Goal: Transaction & Acquisition: Subscribe to service/newsletter

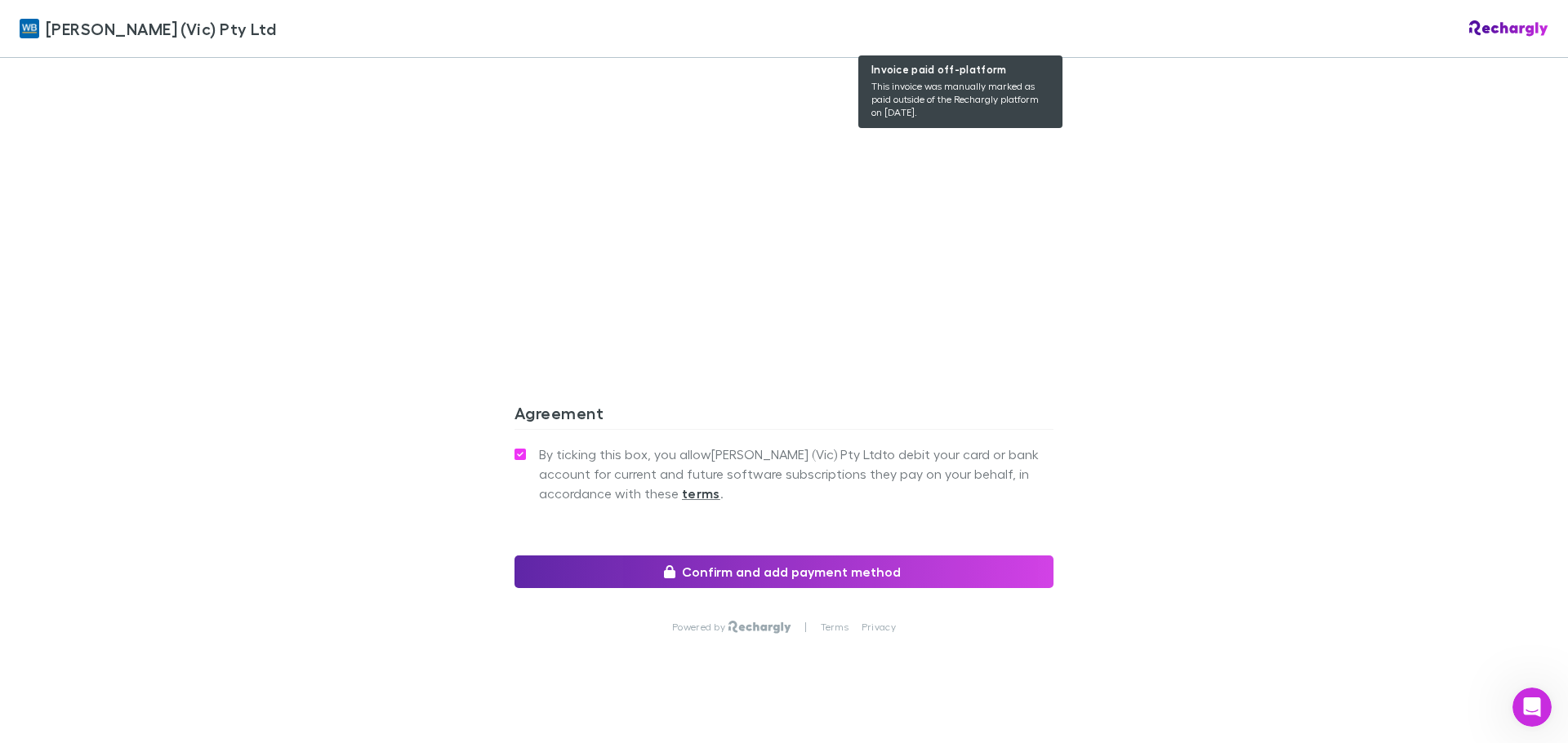
scroll to position [1483, 0]
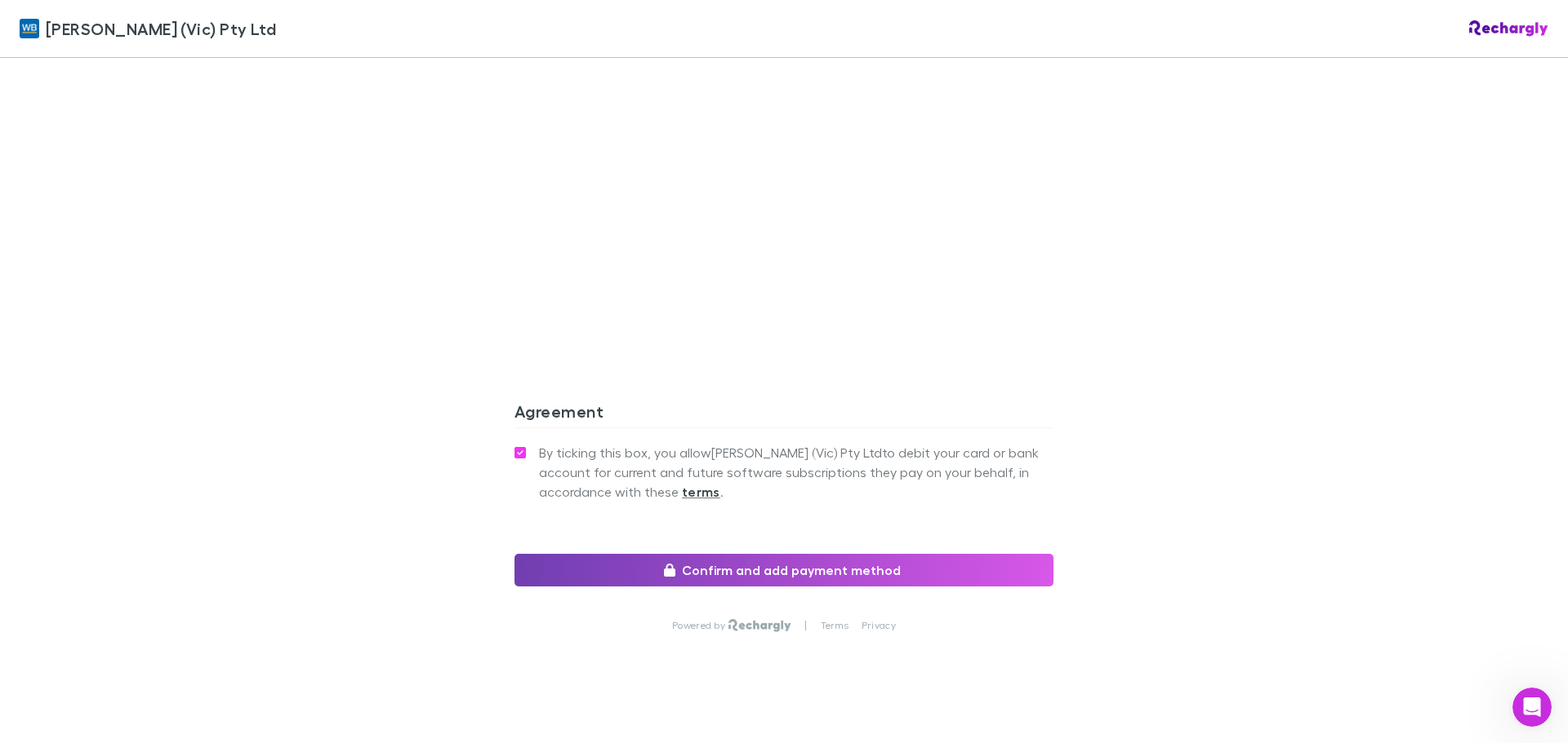
click at [798, 554] on button "Confirm and add payment method" at bounding box center [783, 570] width 539 height 33
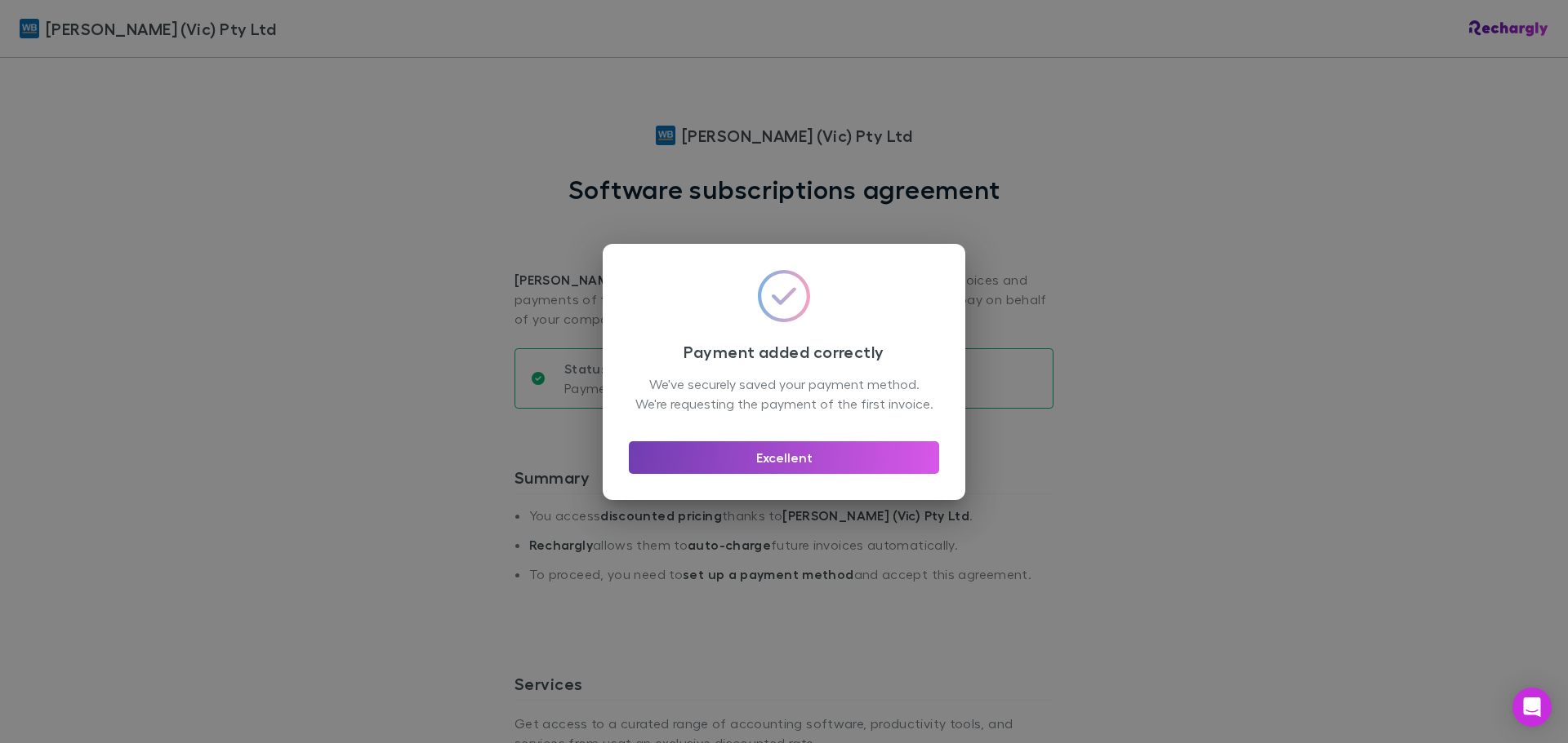
click at [776, 471] on button "Excellent" at bounding box center [784, 457] width 310 height 33
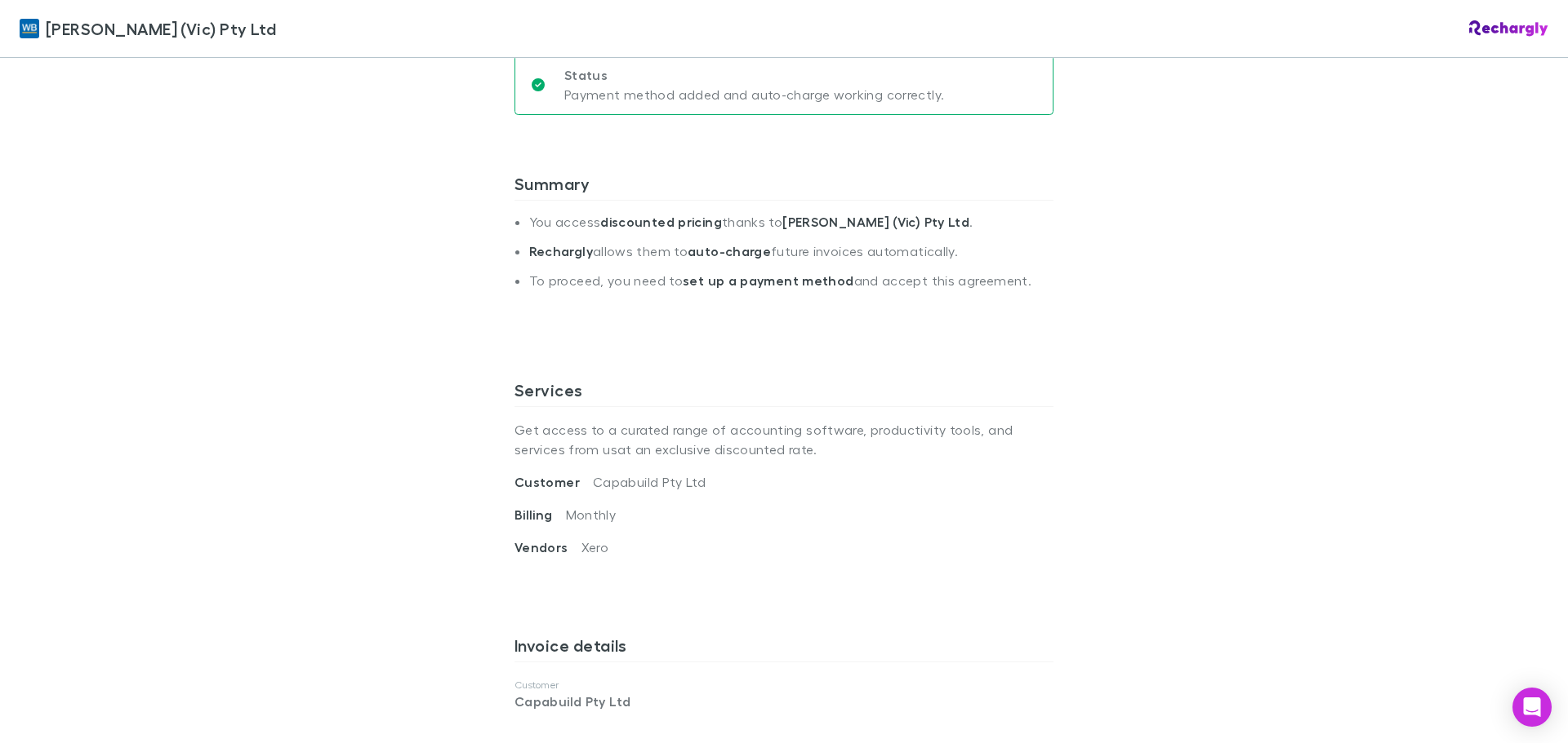
scroll to position [88, 0]
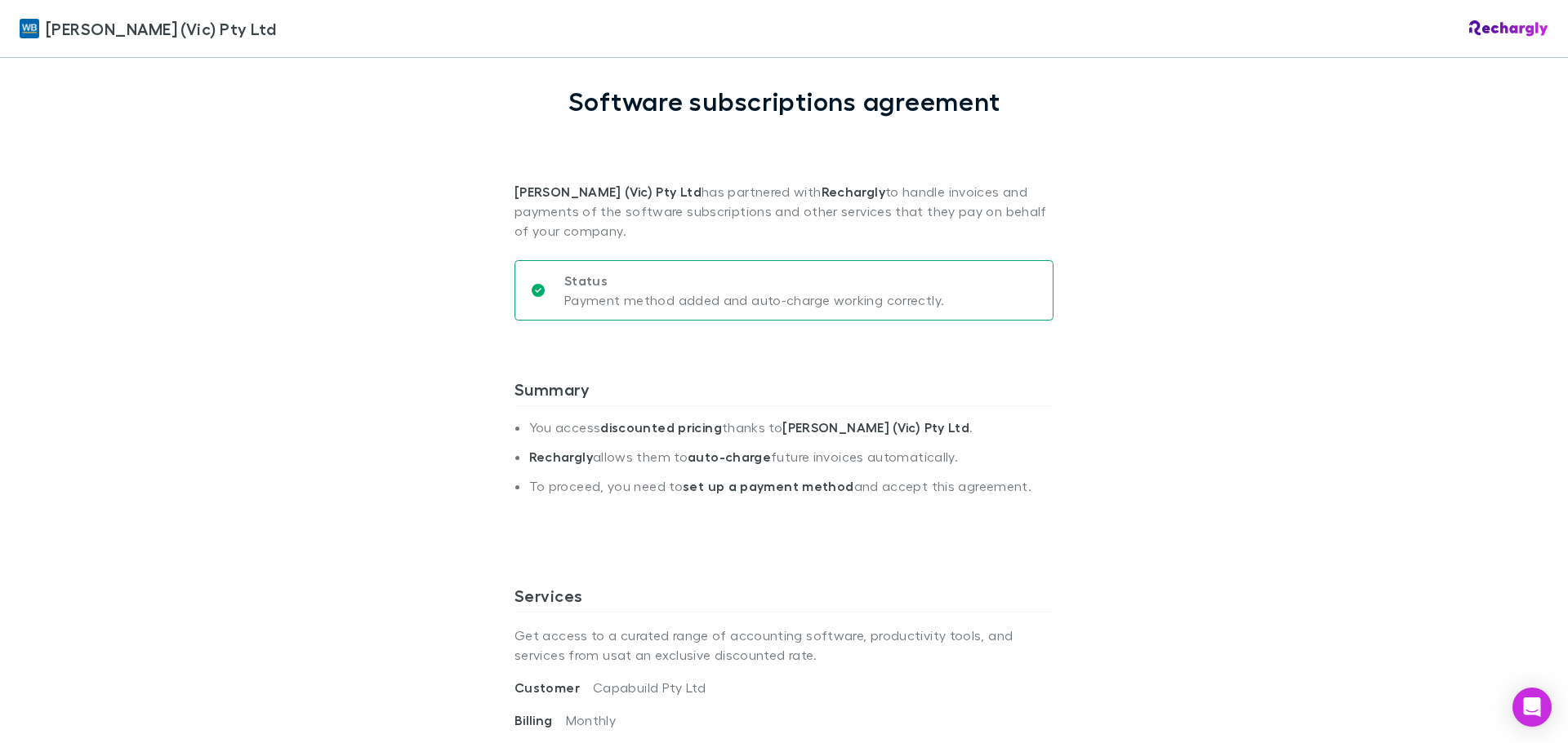
click at [240, 220] on div "William Buck (Vic) Pty Ltd William Buck (Vic) Pty Ltd Software subscriptions ag…" at bounding box center [784, 371] width 1568 height 743
click at [776, 296] on p "Payment method added and auto-charge working correctly." at bounding box center [754, 301] width 380 height 19
click at [351, 124] on div "William Buck (Vic) Pty Ltd William Buck (Vic) Pty Ltd Software subscriptions ag…" at bounding box center [784, 371] width 1568 height 743
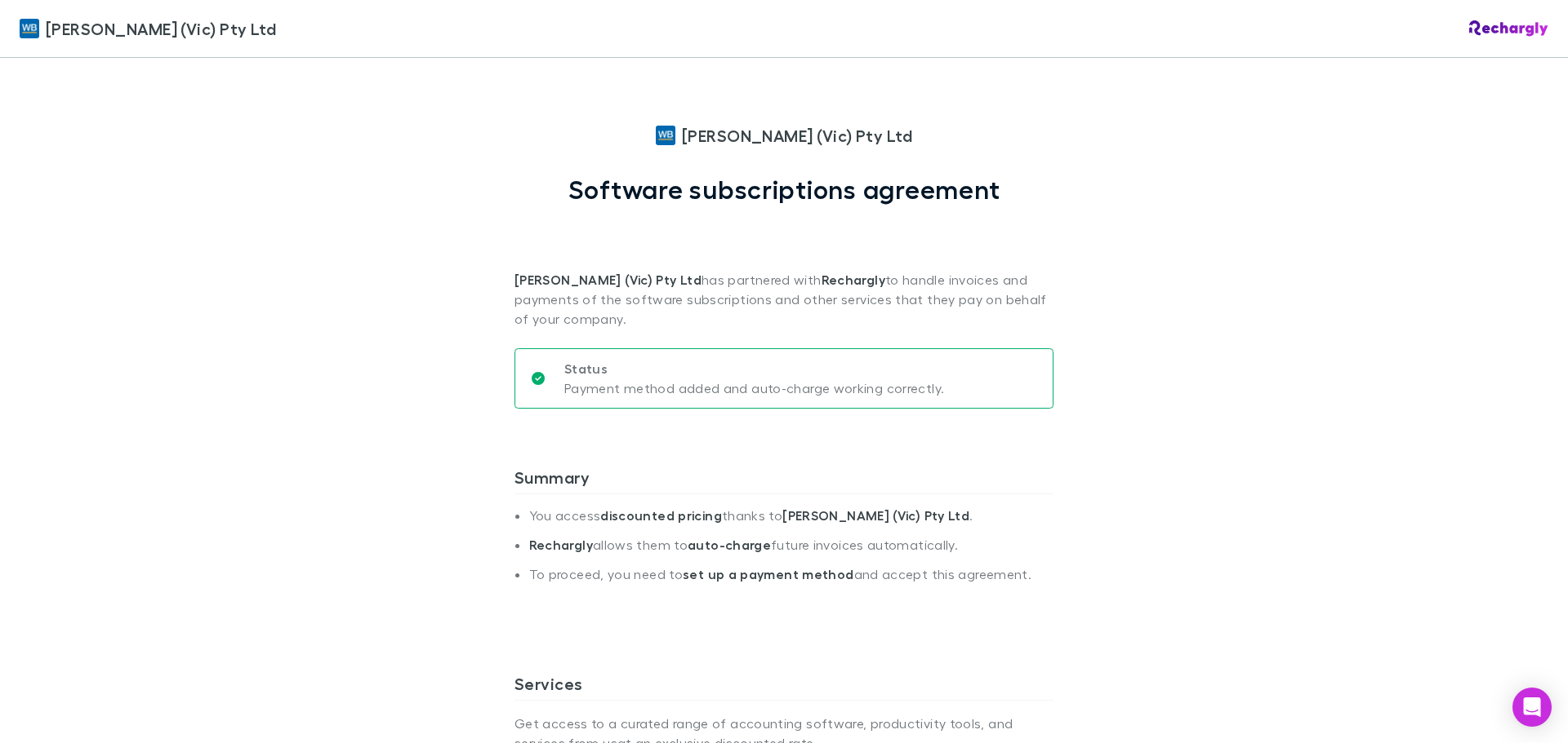
scroll to position [653, 0]
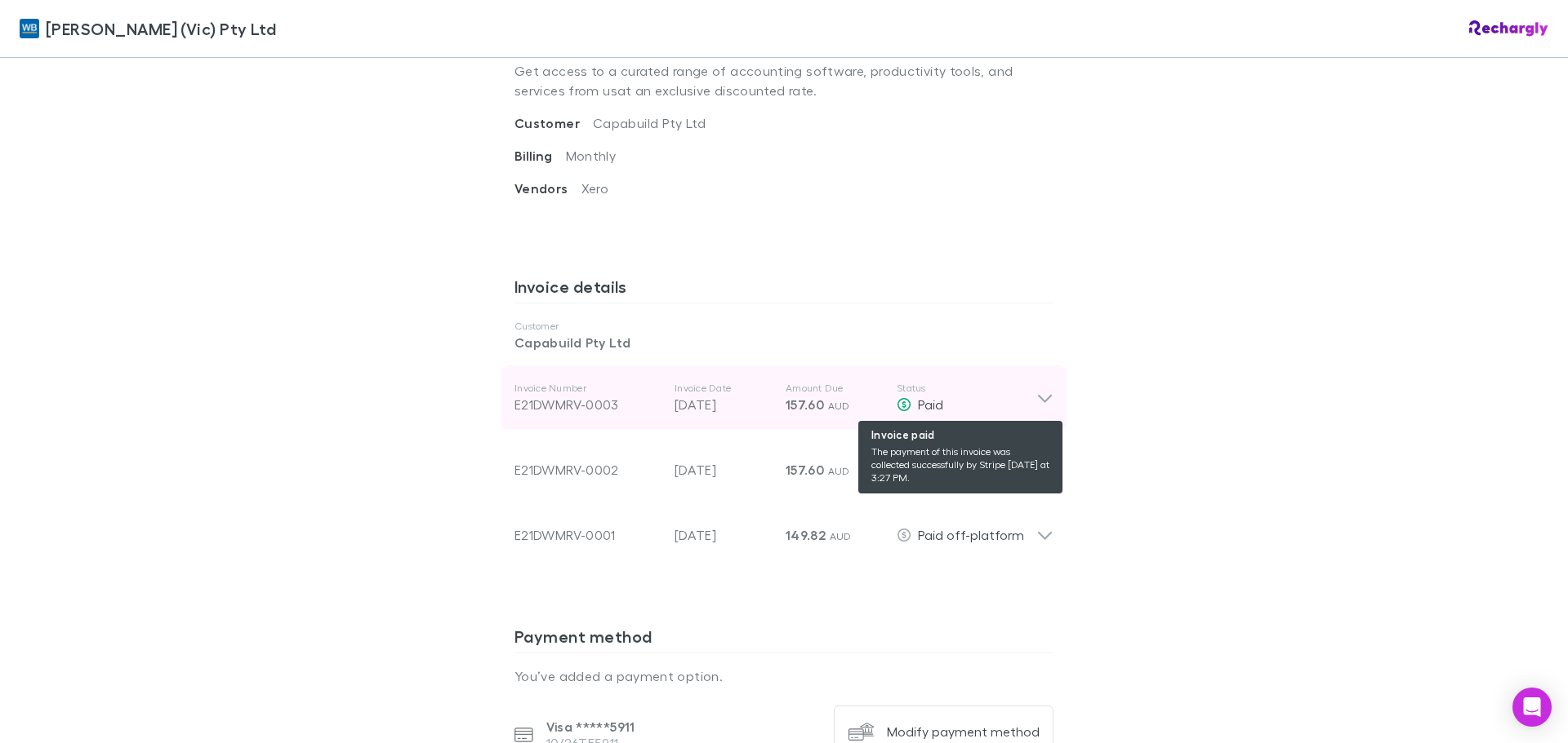
click at [933, 407] on span "Paid" at bounding box center [930, 405] width 26 height 16
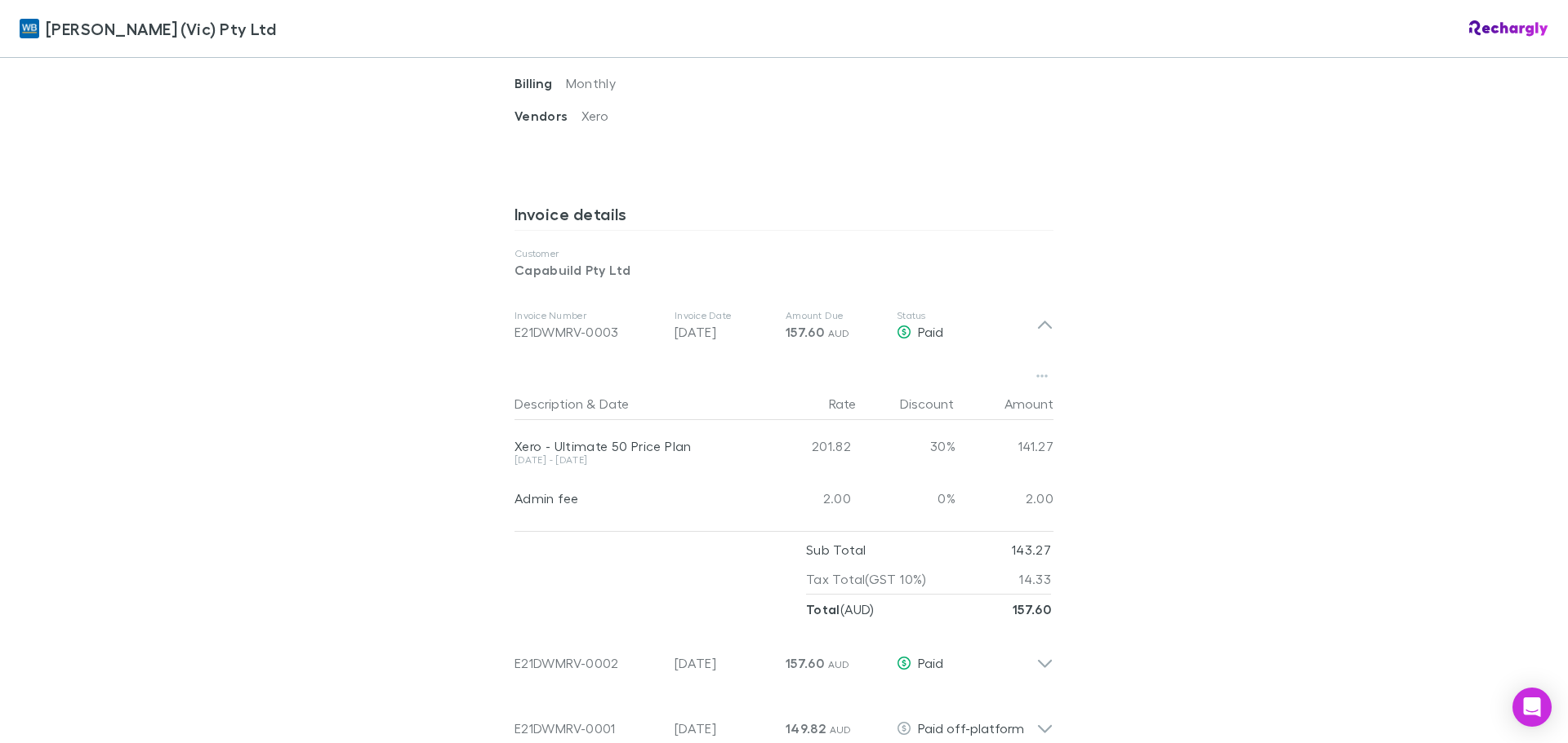
scroll to position [734, 0]
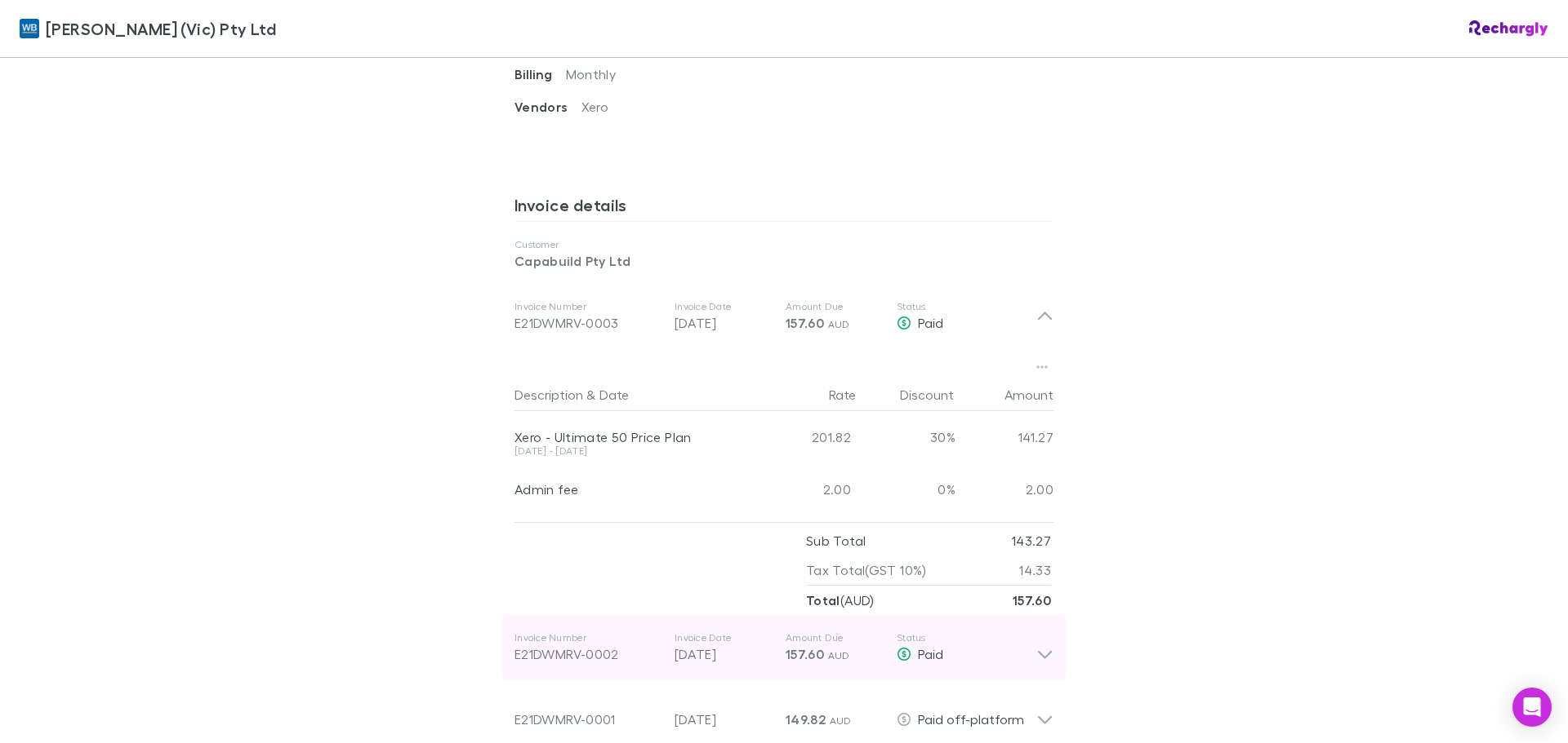
click at [1037, 643] on icon at bounding box center [1044, 648] width 17 height 33
click at [1038, 639] on icon at bounding box center [1045, 641] width 14 height 8
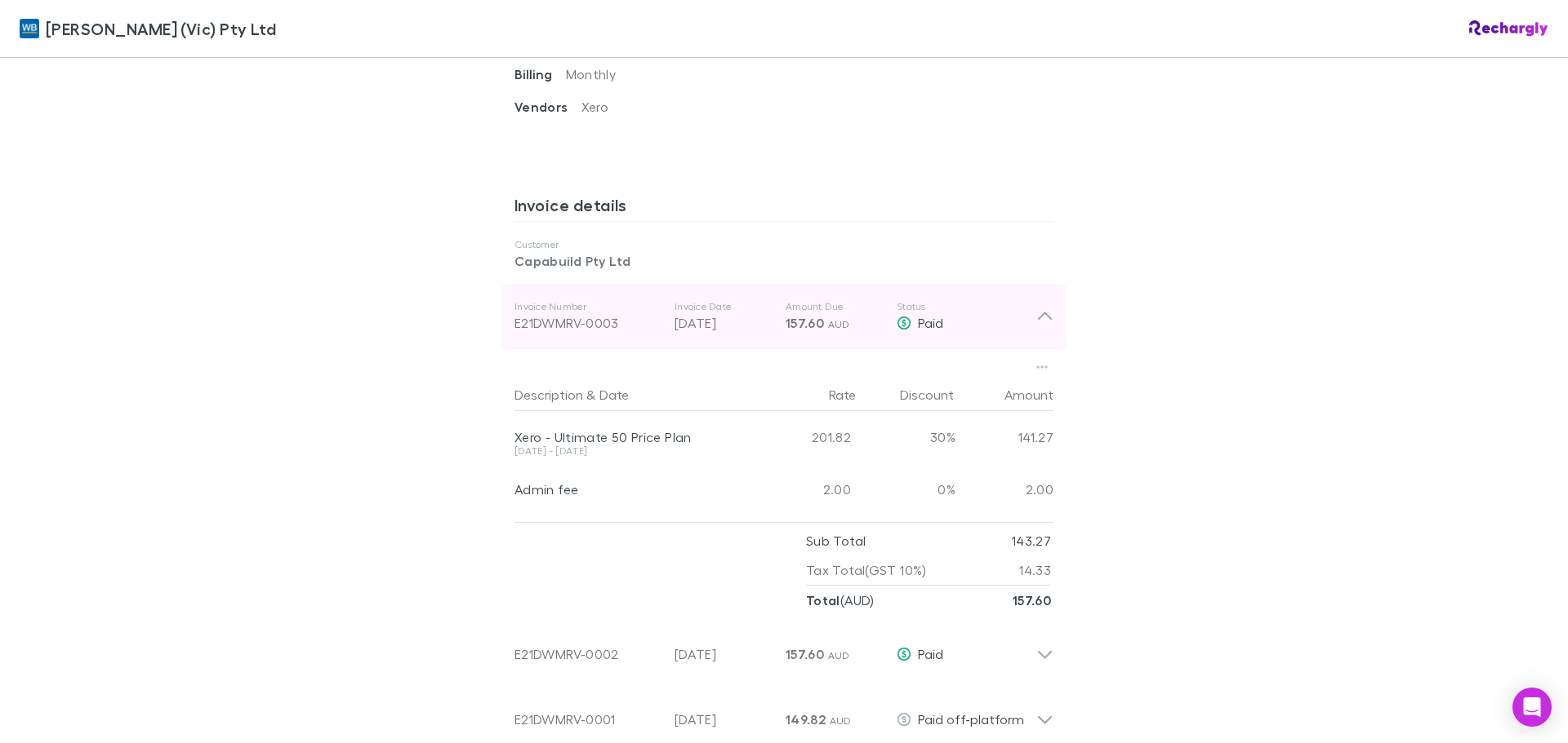
click at [1038, 303] on div "Invoice Number E21DWMRV-0003 Invoice Date 28 Sep 2025 Amount Due 157.60 AUD Sta…" at bounding box center [783, 316] width 565 height 65
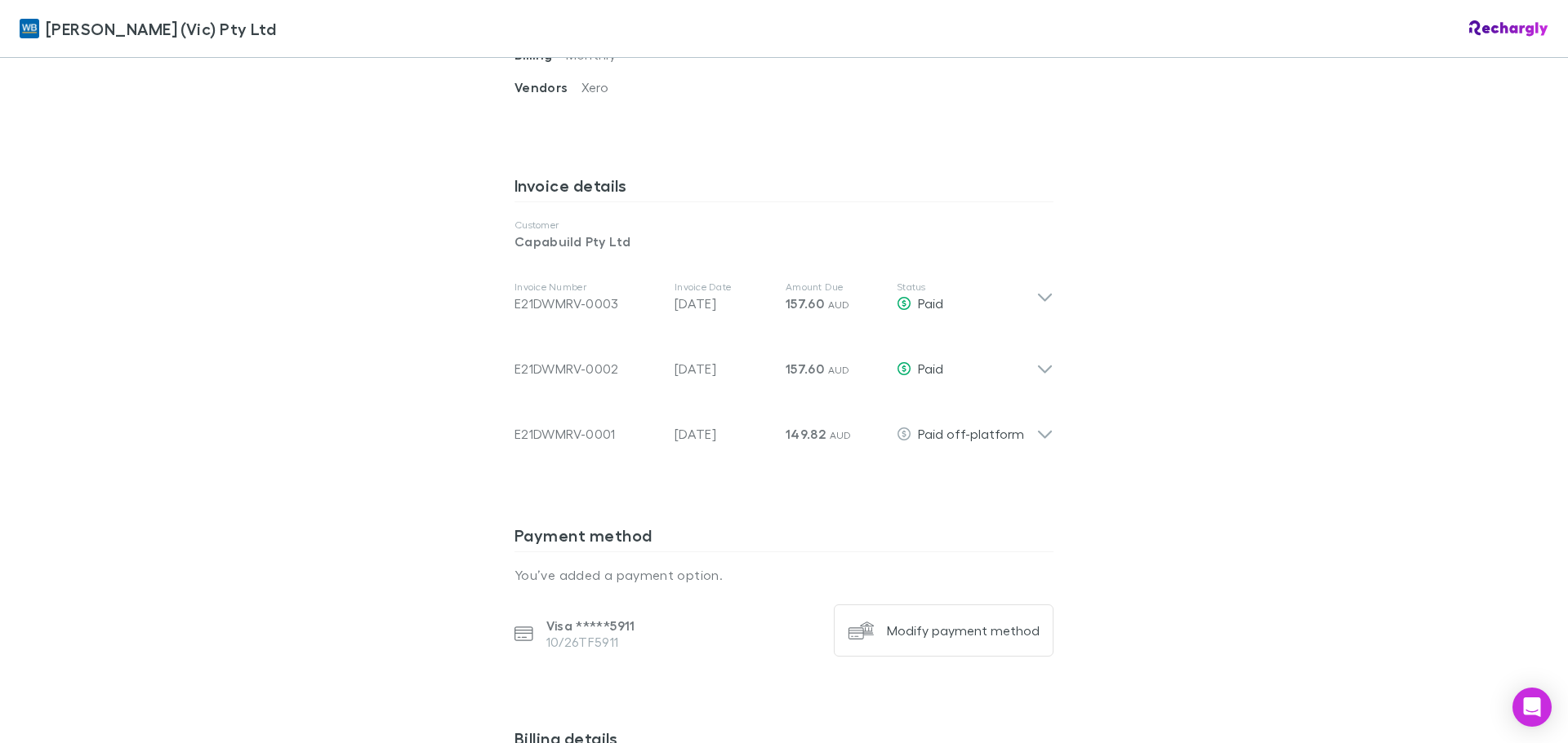
scroll to position [577, 0]
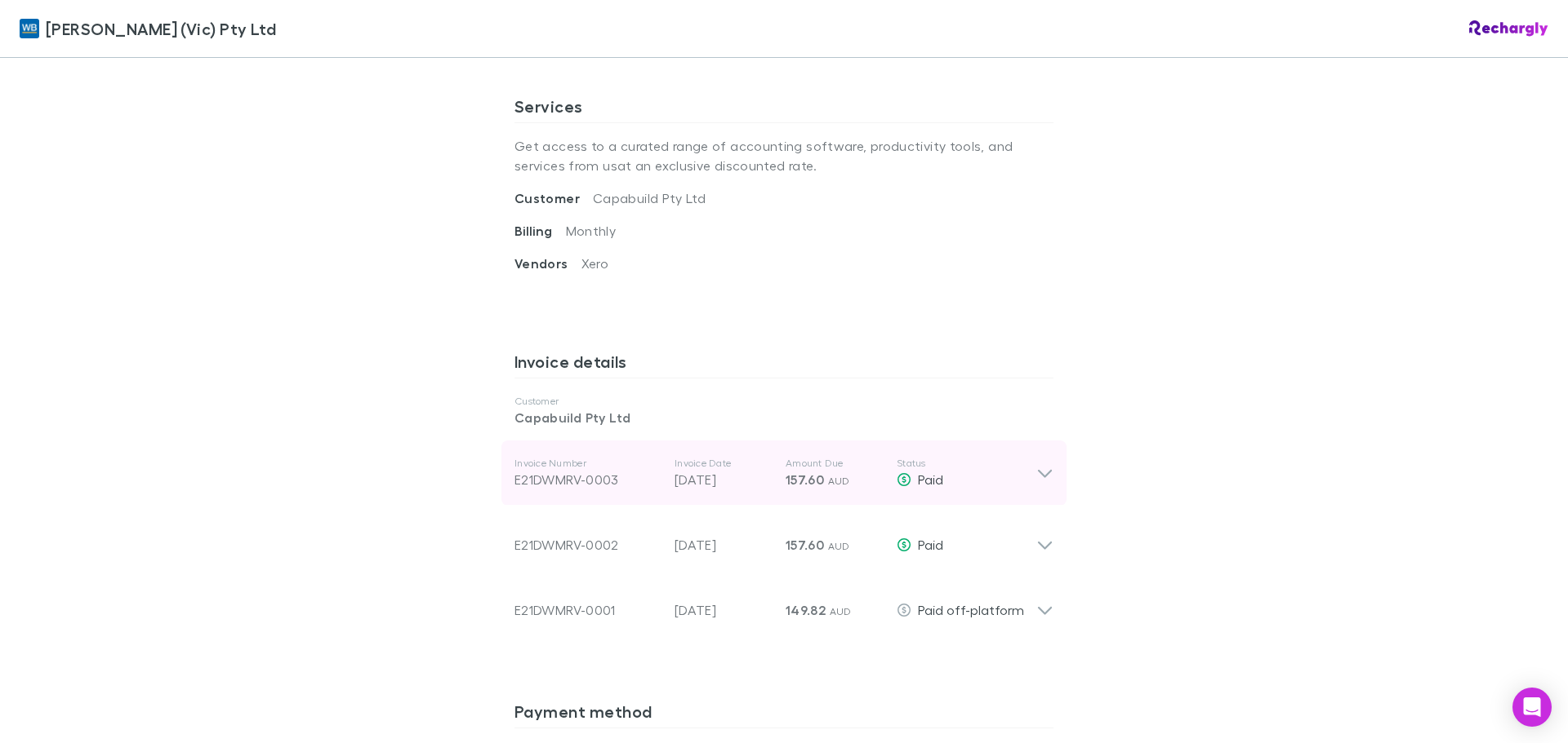
click at [1041, 468] on icon at bounding box center [1044, 473] width 17 height 19
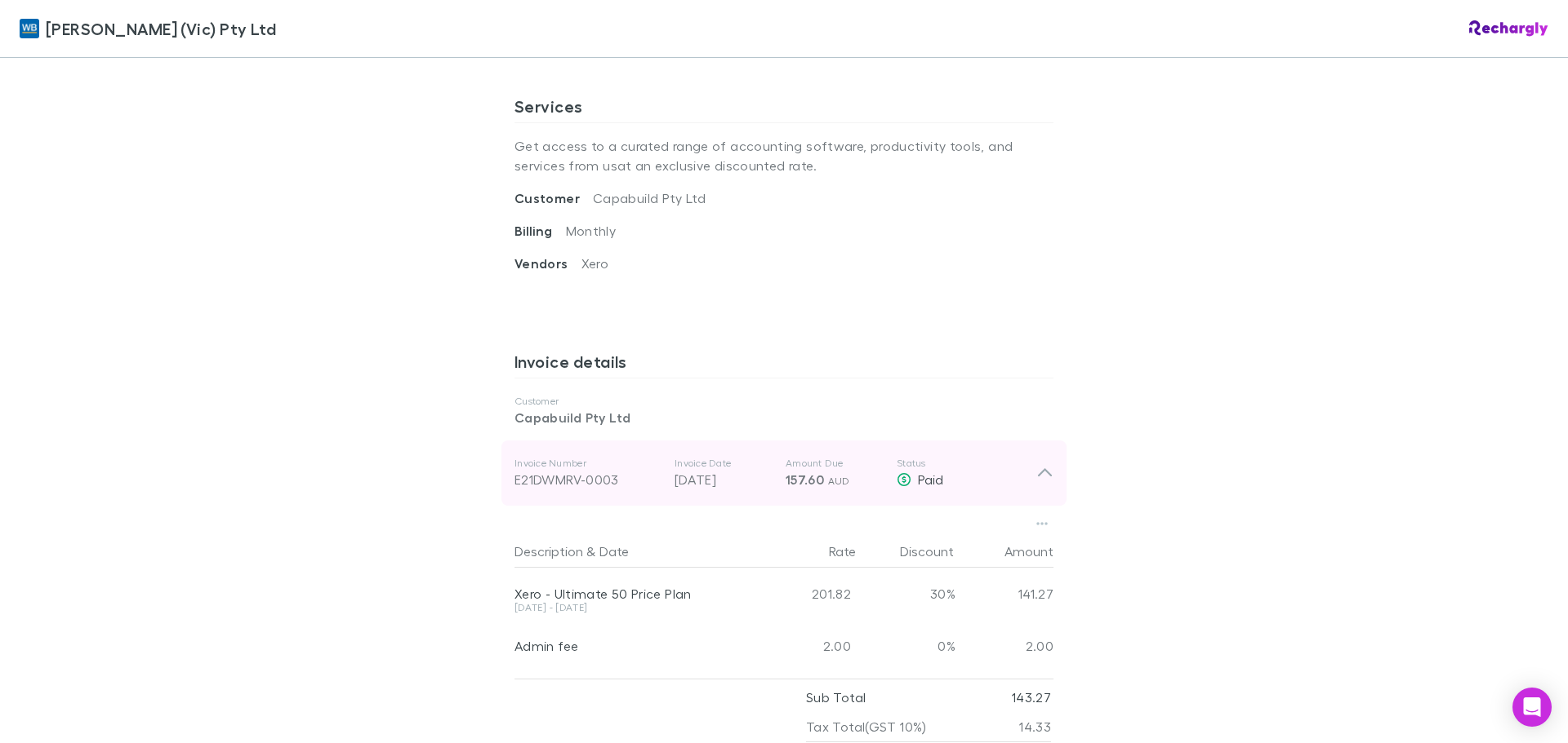
click at [1036, 465] on icon at bounding box center [1044, 473] width 17 height 19
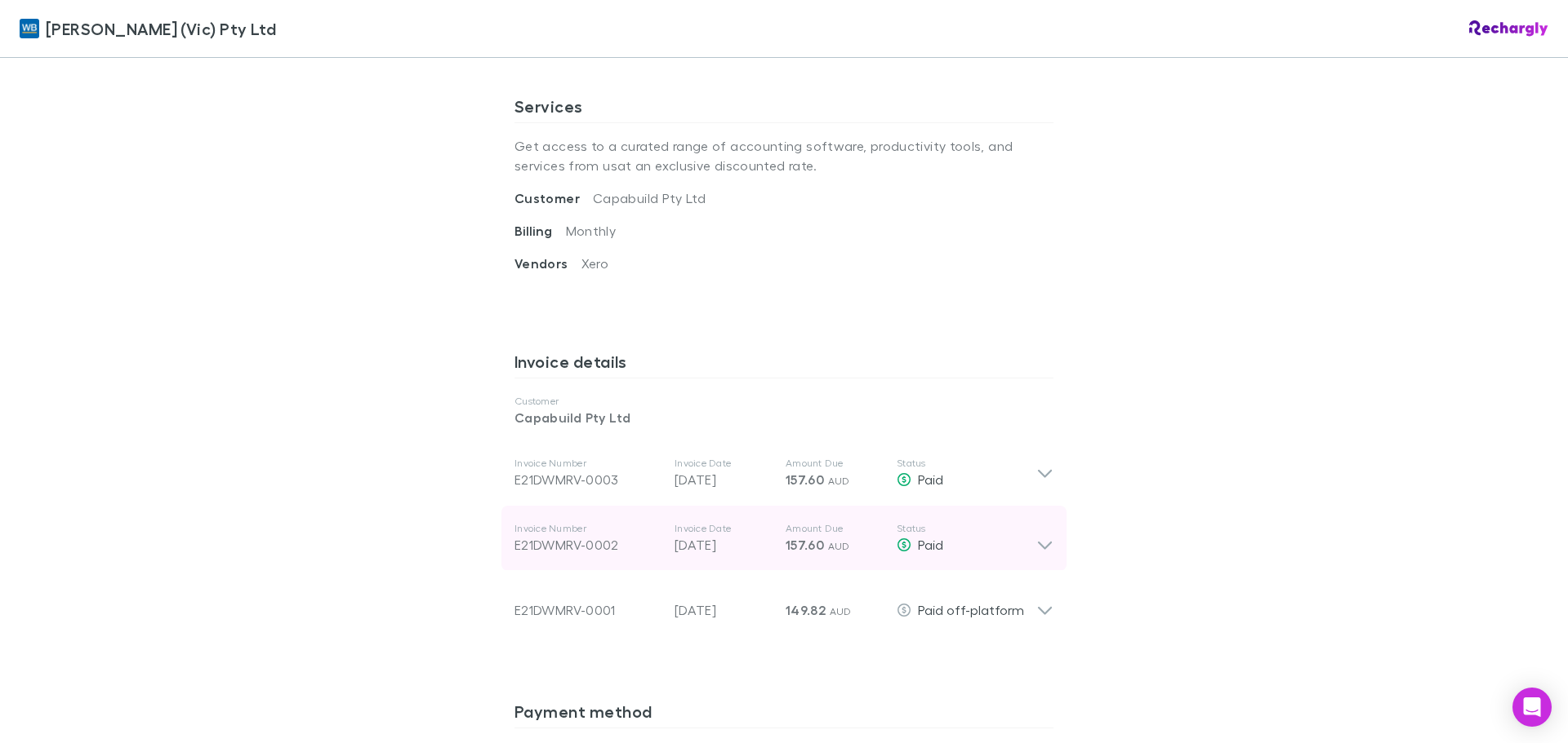
click at [1037, 538] on icon at bounding box center [1044, 539] width 17 height 33
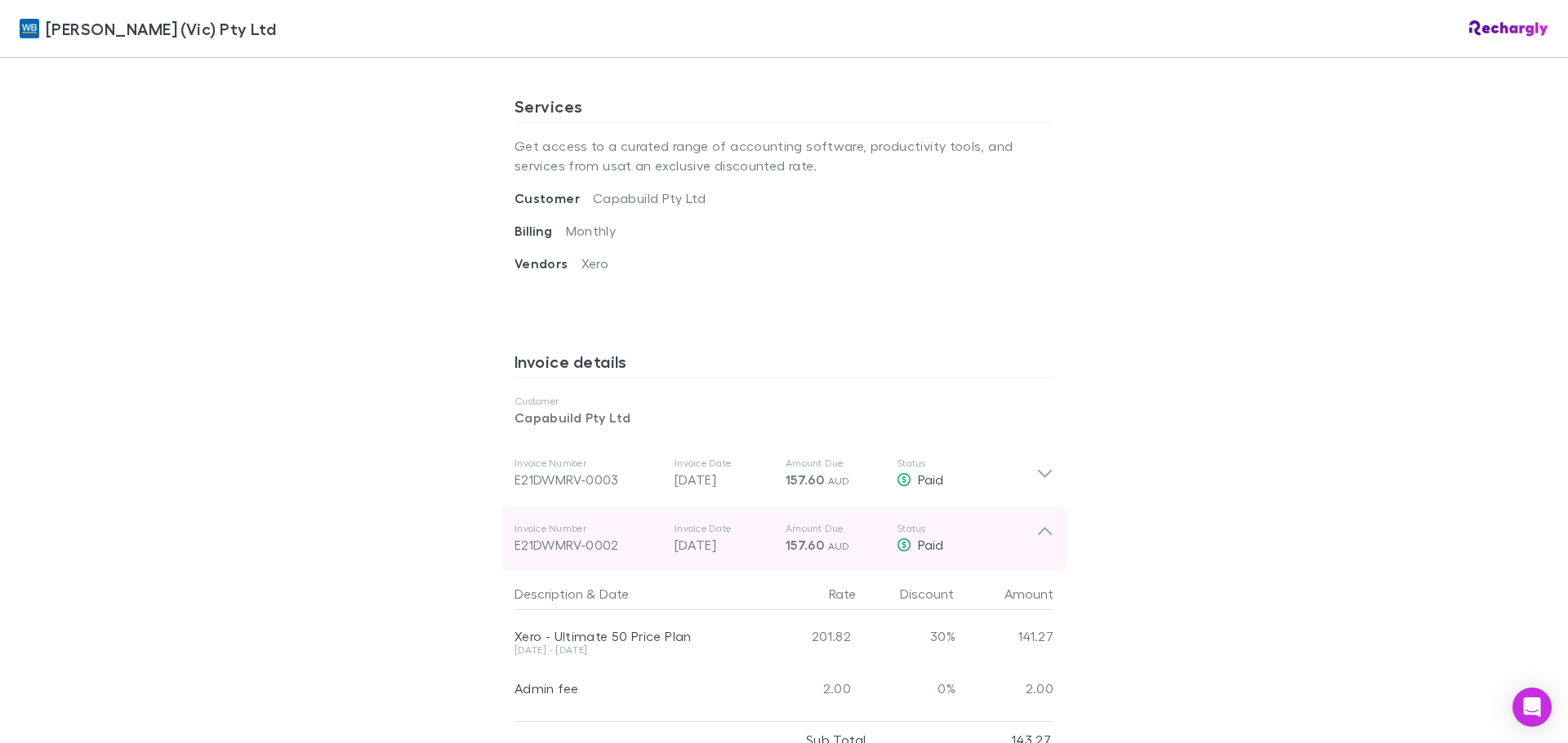
click at [1038, 538] on icon at bounding box center [1044, 539] width 17 height 33
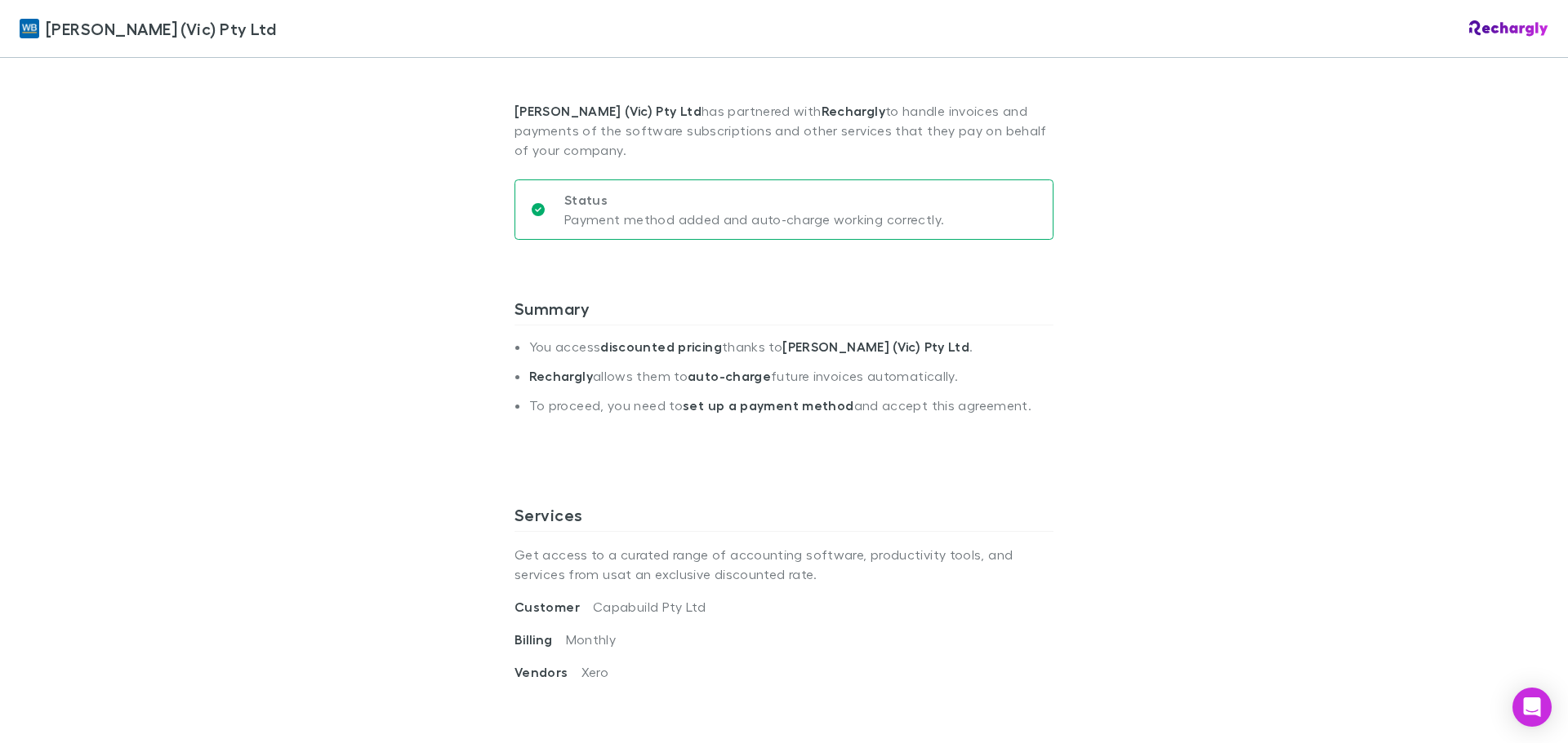
scroll to position [0, 0]
